Goal: Contribute content: Add original content to the website for others to see

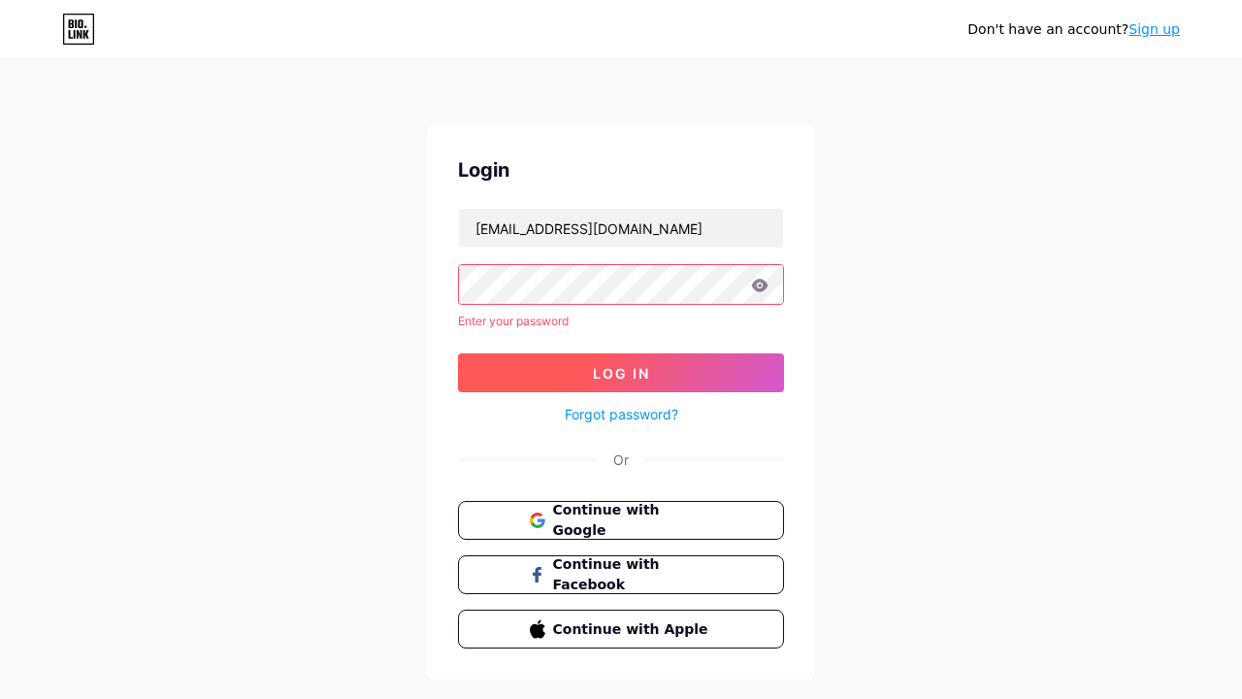
click at [621, 365] on span "Log In" at bounding box center [621, 373] width 57 height 16
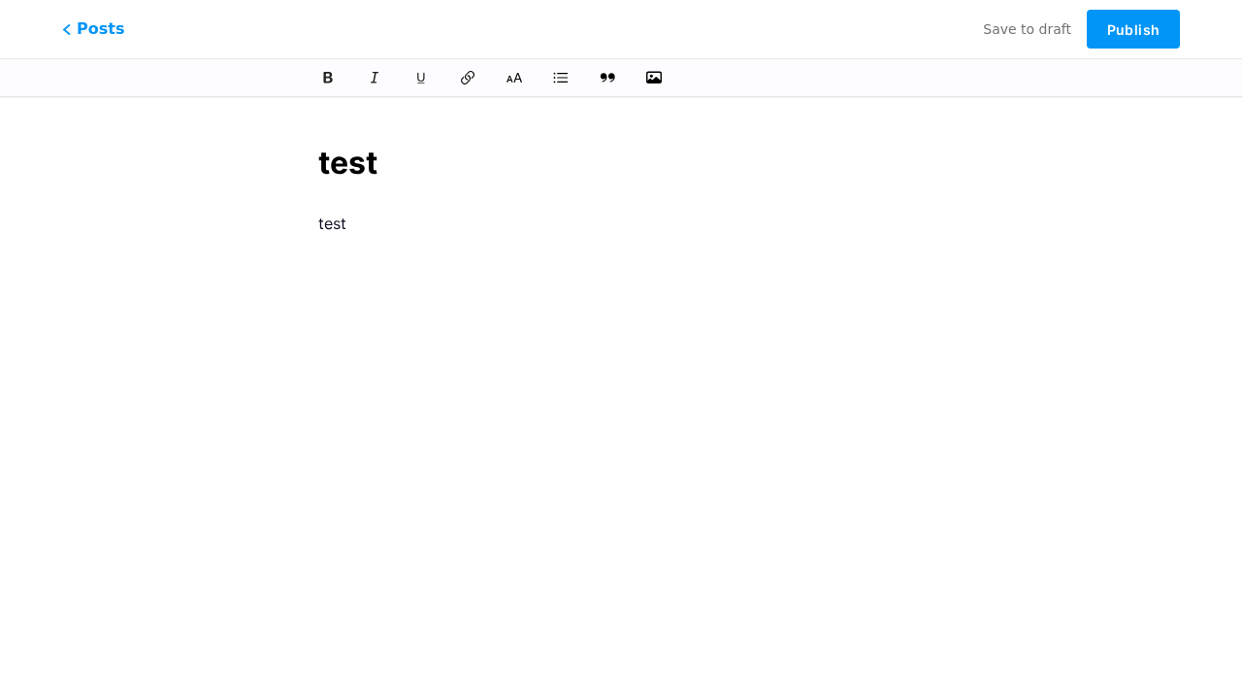
scroll to position [58, 0]
click at [1133, 29] on span "Publish" at bounding box center [1133, 29] width 52 height 16
click at [612, 231] on div "test" at bounding box center [620, 424] width 605 height 485
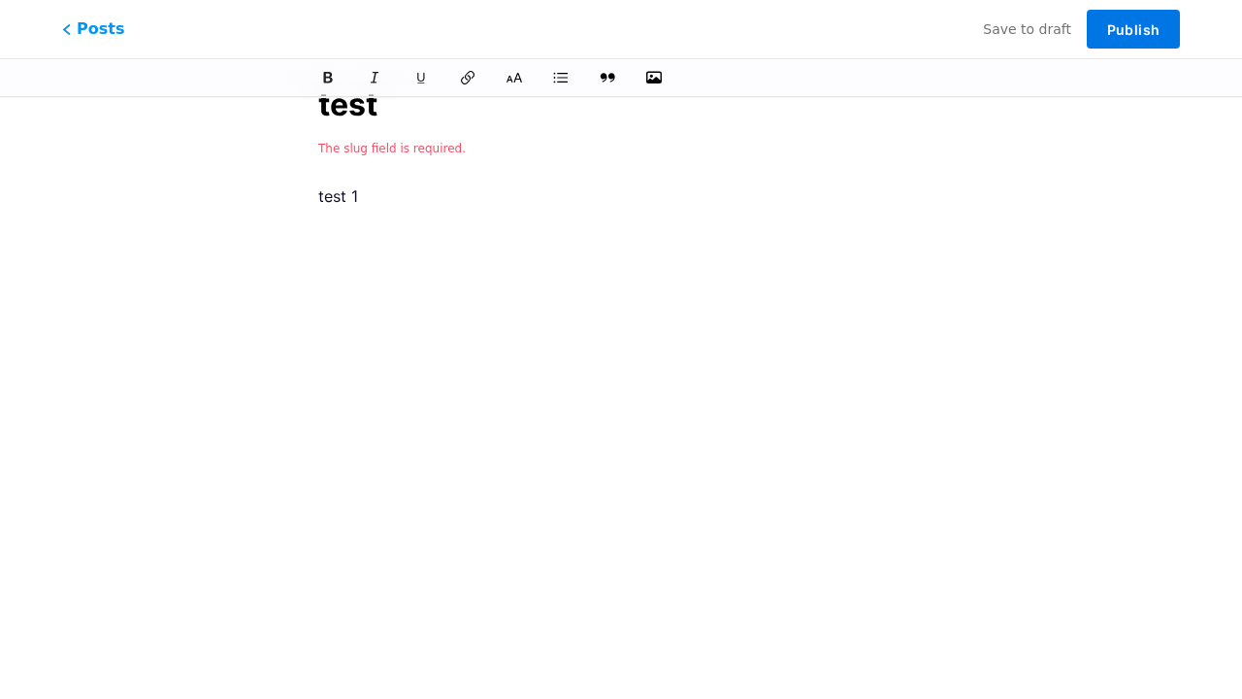
click at [1120, 39] on button "Publish" at bounding box center [1133, 29] width 93 height 39
click at [1121, 27] on span "Publish" at bounding box center [1133, 29] width 52 height 16
click at [828, 209] on p "test 1" at bounding box center [620, 195] width 605 height 27
click at [1149, 40] on button "Publish" at bounding box center [1133, 29] width 93 height 39
click at [679, 201] on p "test 1 1" at bounding box center [620, 195] width 605 height 27
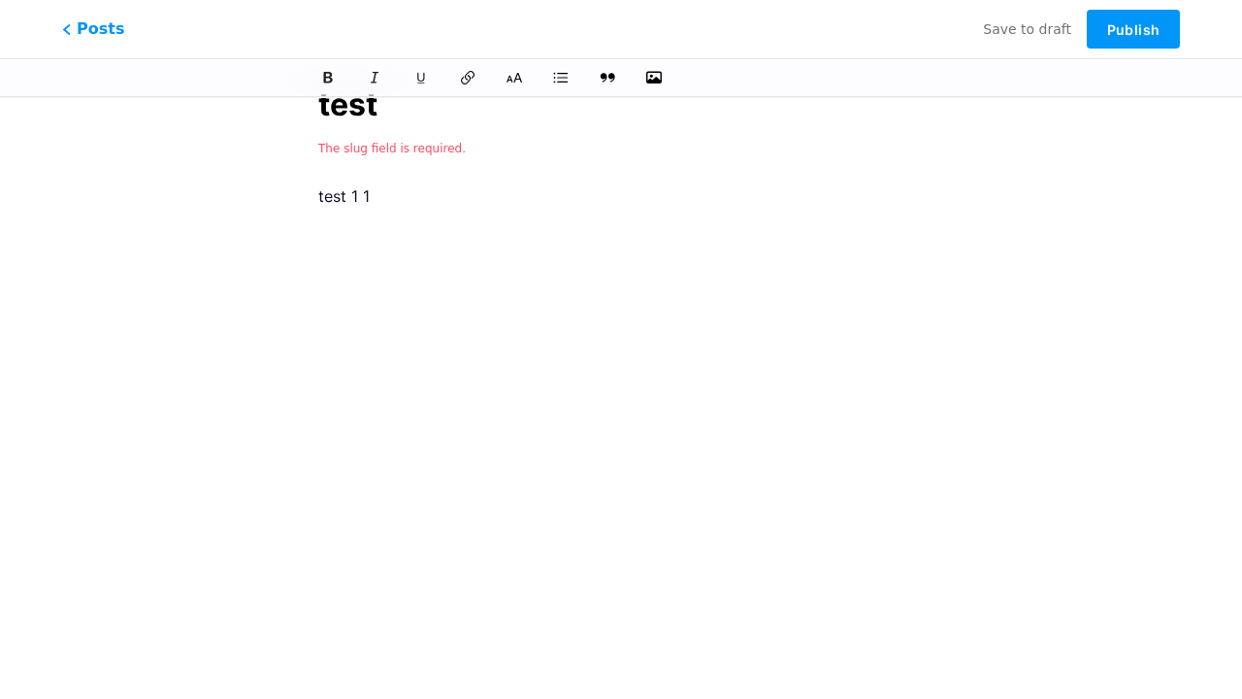
click at [680, 201] on p "test 1 1" at bounding box center [620, 195] width 605 height 27
click at [1142, 39] on button "Publish" at bounding box center [1133, 29] width 93 height 39
click at [403, 157] on div "The slug field is required." at bounding box center [620, 147] width 605 height 23
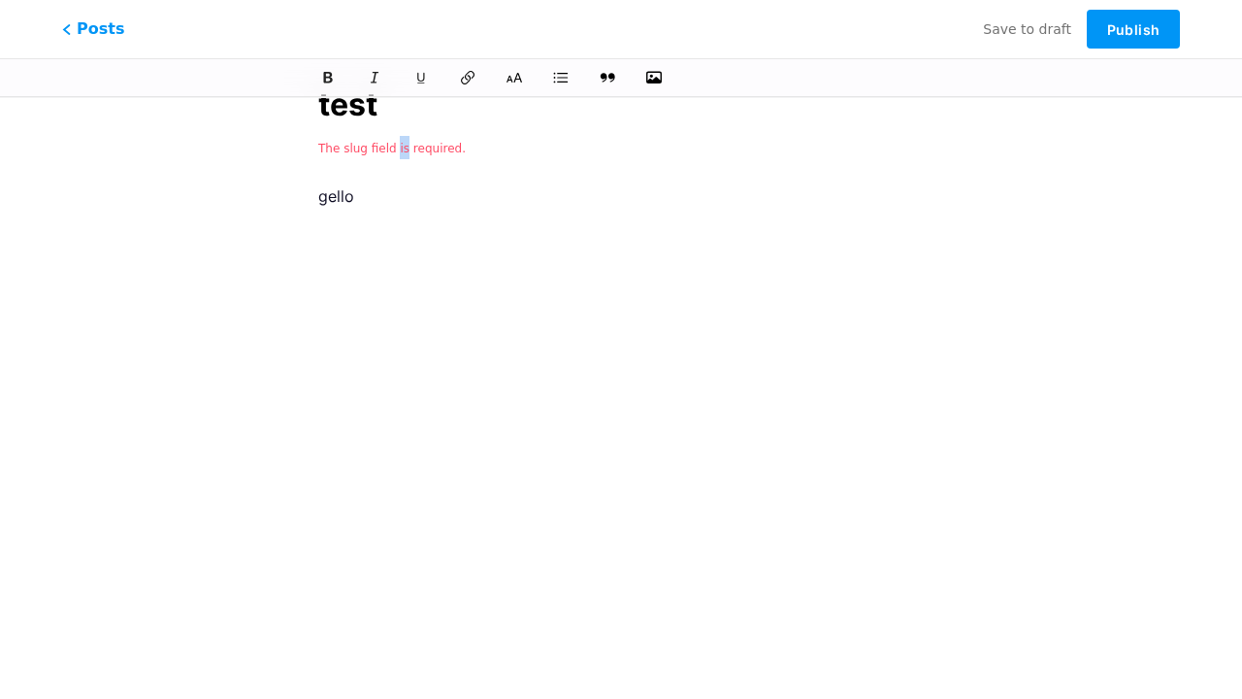
click at [406, 154] on span "The slug field is required." at bounding box center [391, 149] width 147 height 14
click at [429, 264] on div "gello" at bounding box center [620, 424] width 605 height 485
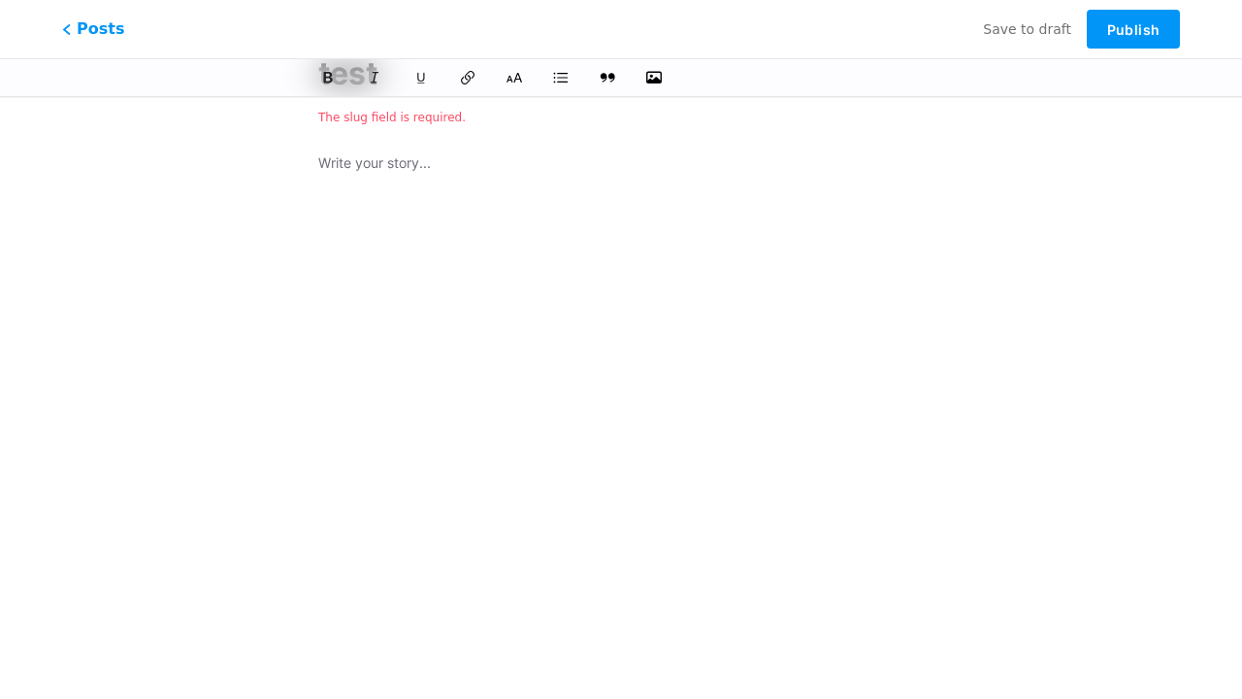
click at [527, 454] on div at bounding box center [620, 393] width 605 height 485
click at [1163, 44] on button "Publish" at bounding box center [1133, 29] width 93 height 39
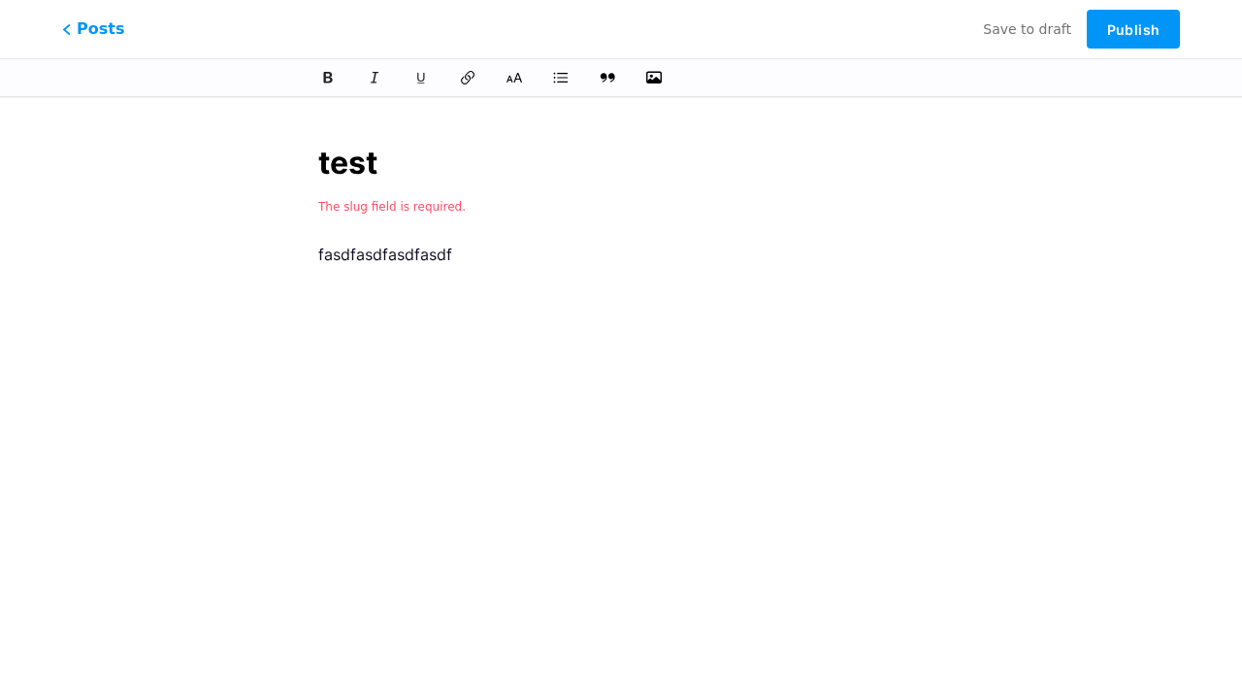
click at [584, 164] on input "test" at bounding box center [620, 163] width 605 height 47
click at [439, 172] on input "test" at bounding box center [620, 163] width 605 height 47
type input "test 1"
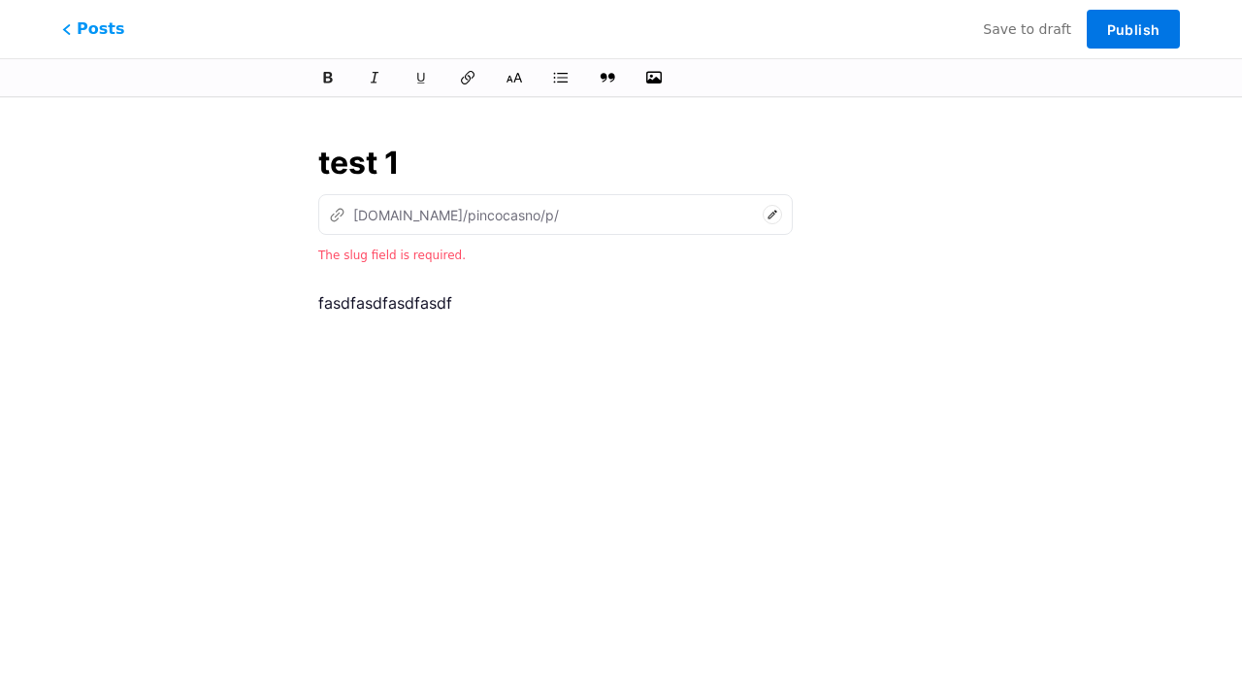
type input "test-1"
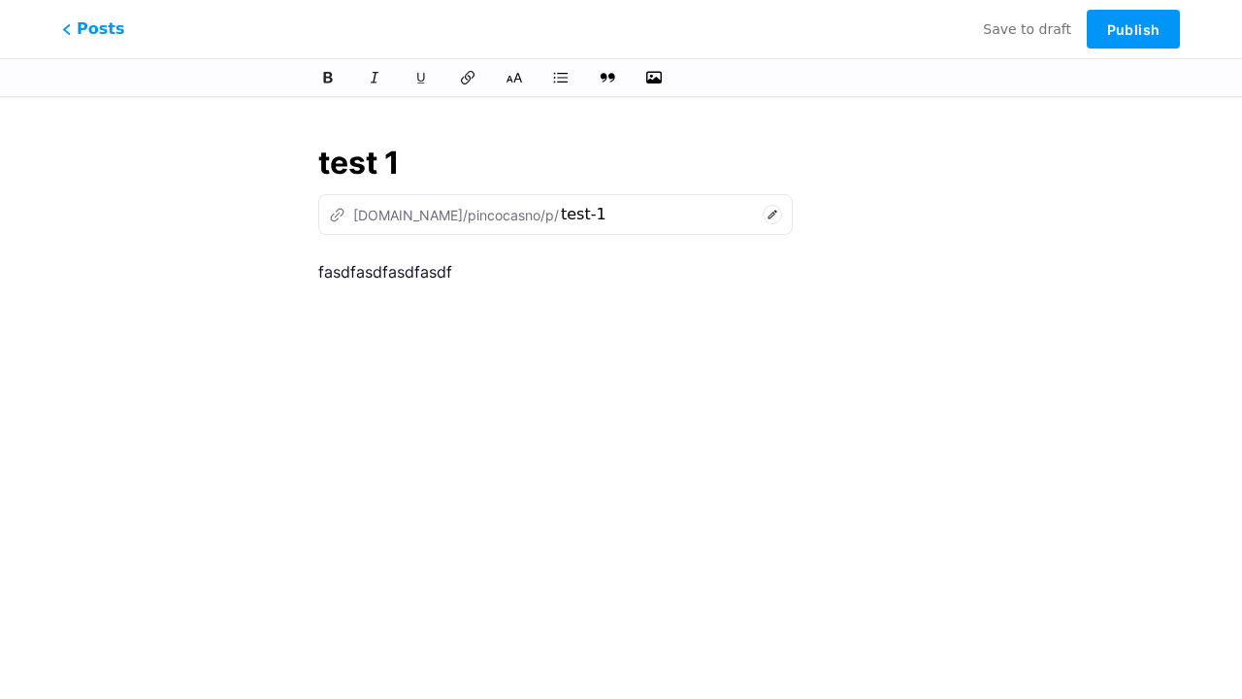
type input "test 1"
click at [685, 191] on div "test 1 z bio.link/pincocasno/p/ test-1 fasdfasdfasdfasdf" at bounding box center [621, 445] width 660 height 658
click at [683, 181] on input "test 1" at bounding box center [620, 163] width 605 height 47
type input "hello"
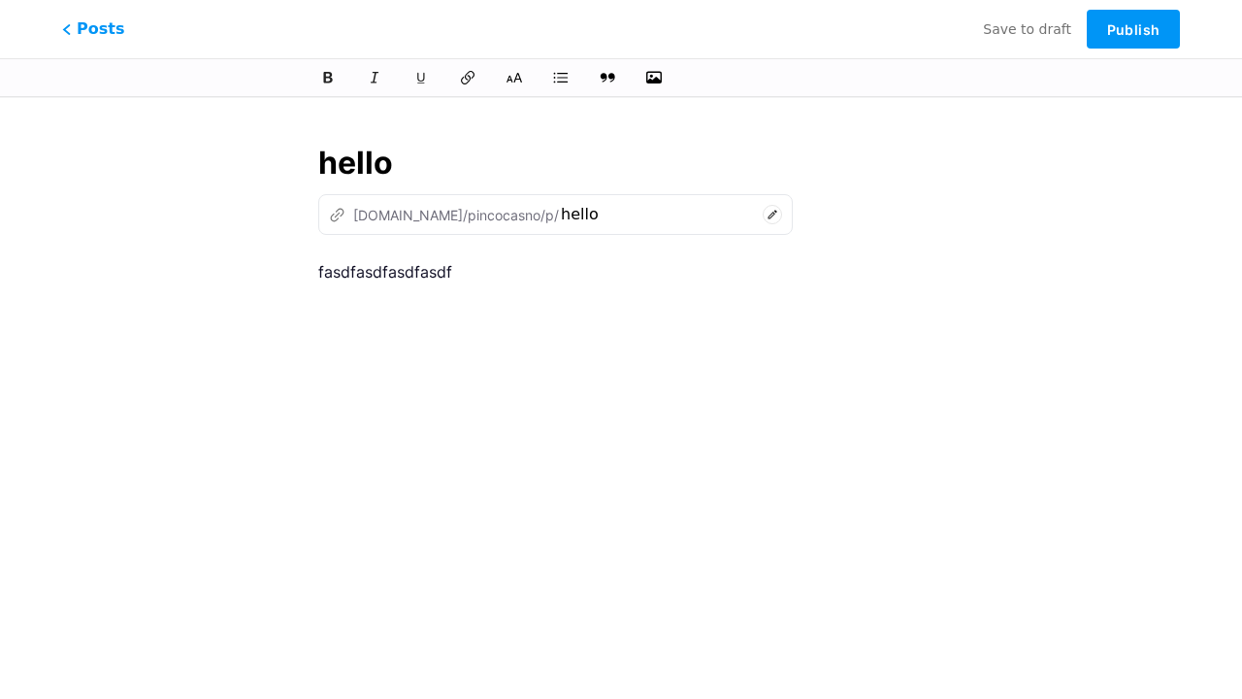
type input "hello"
click at [796, 310] on div "fasdfasdfasdfasdf" at bounding box center [620, 500] width 605 height 485
click at [654, 196] on div "z bio.link/pincocasno/p/ hello" at bounding box center [555, 214] width 474 height 41
click at [1146, 24] on span "Publish" at bounding box center [1133, 29] width 52 height 16
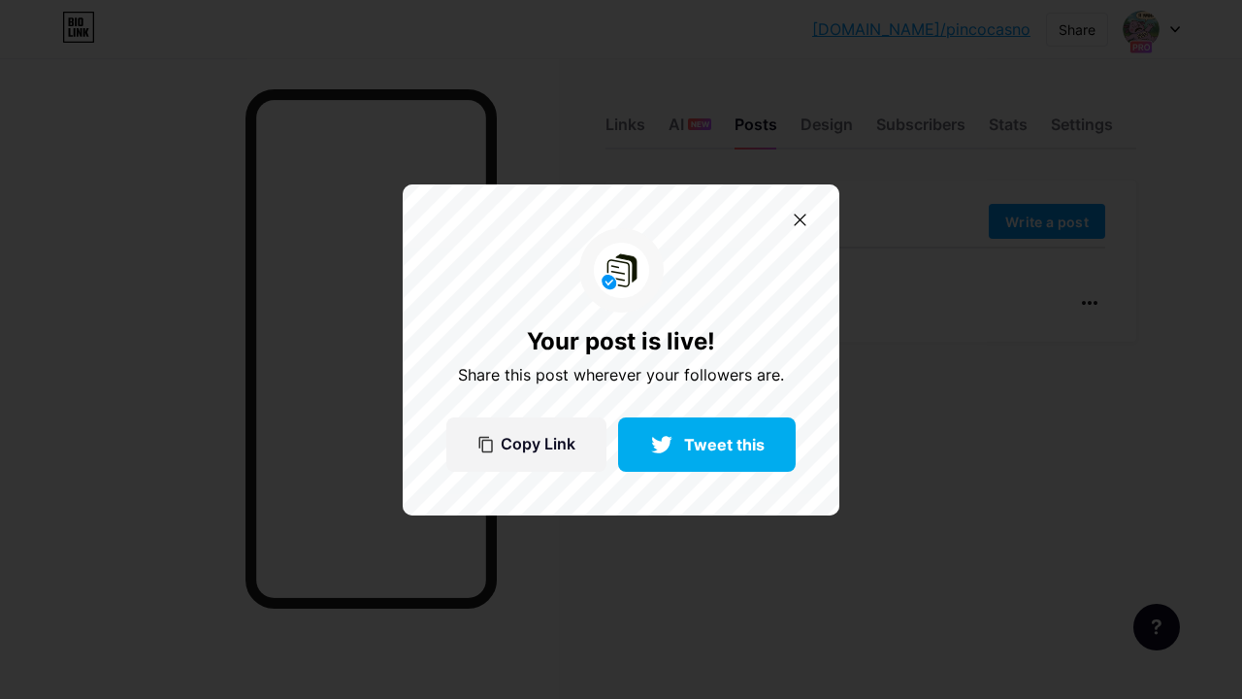
drag, startPoint x: 807, startPoint y: 223, endPoint x: 817, endPoint y: 224, distance: 9.8
click at [805, 223] on div at bounding box center [800, 220] width 32 height 32
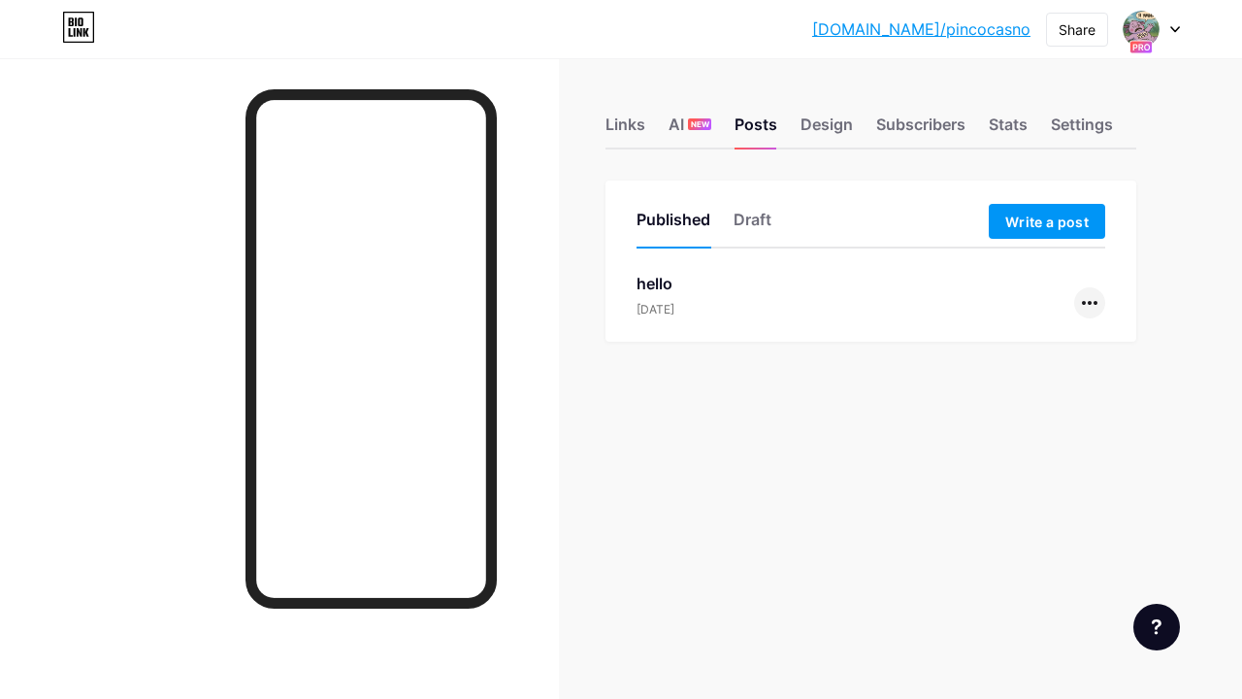
click at [1095, 291] on div at bounding box center [1089, 302] width 31 height 31
click at [982, 461] on icon at bounding box center [979, 466] width 11 height 12
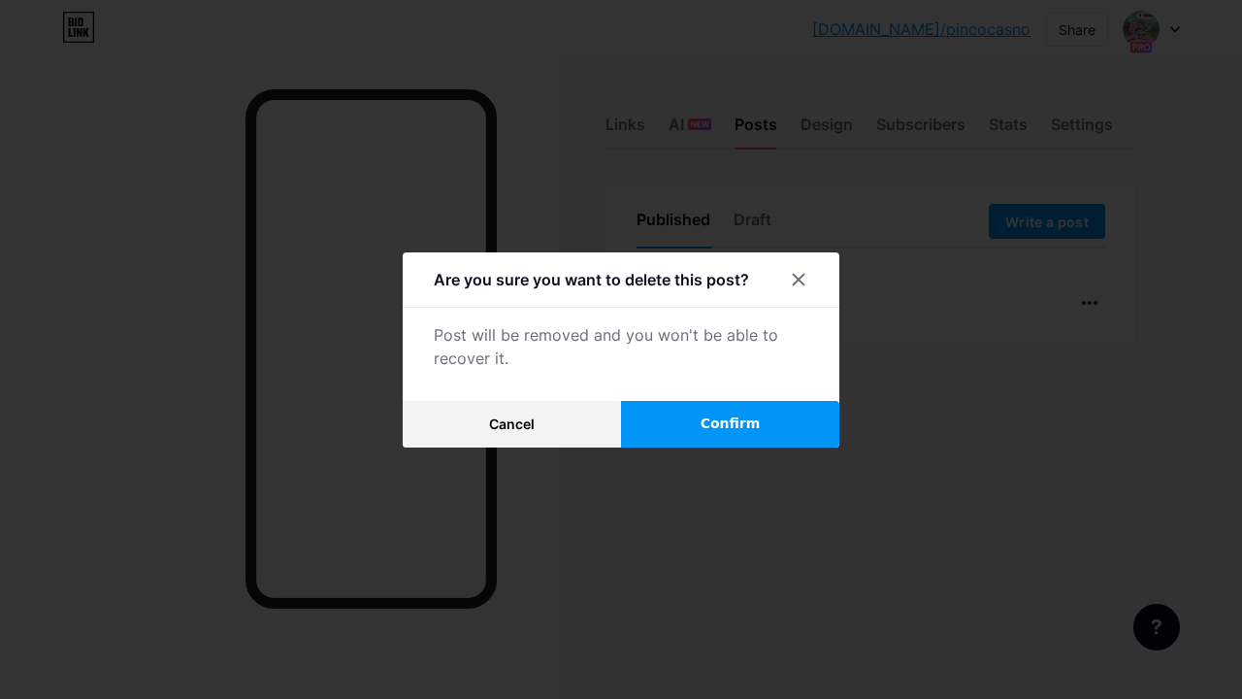
click at [797, 407] on button "Confirm" at bounding box center [730, 424] width 218 height 47
